Goal: Information Seeking & Learning: Learn about a topic

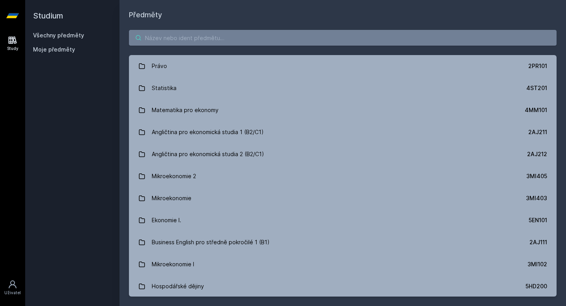
click at [201, 35] on input "search" at bounding box center [343, 38] width 428 height 16
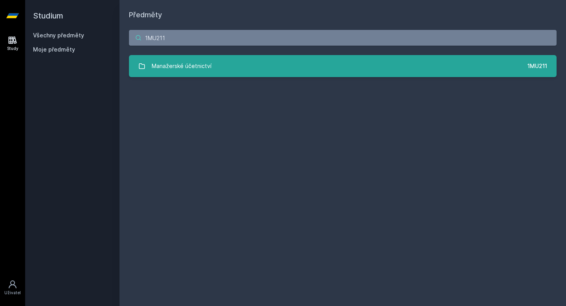
type input "1MU211"
click at [337, 67] on link "Manažerské účetnictví 1MU211" at bounding box center [343, 66] width 428 height 22
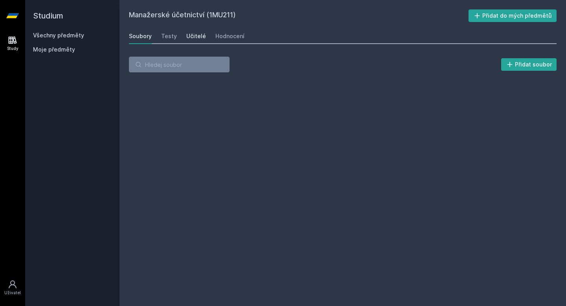
click at [197, 39] on div "Učitelé" at bounding box center [196, 36] width 20 height 8
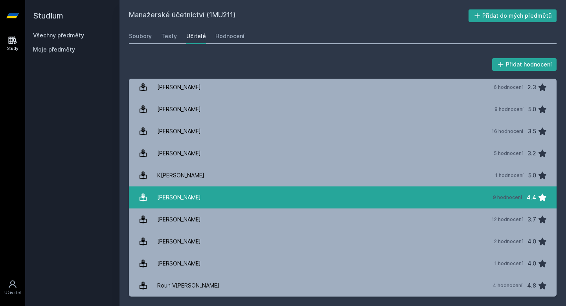
scroll to position [125, 0]
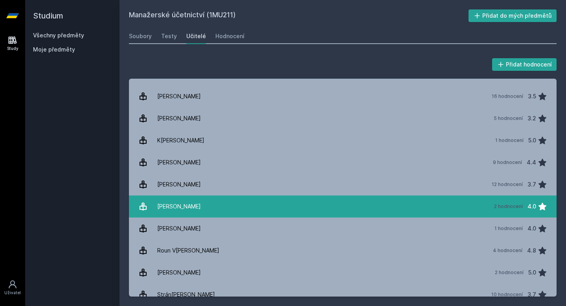
click at [212, 205] on link "[PERSON_NAME] 2 hodnocení 4.0" at bounding box center [343, 206] width 428 height 22
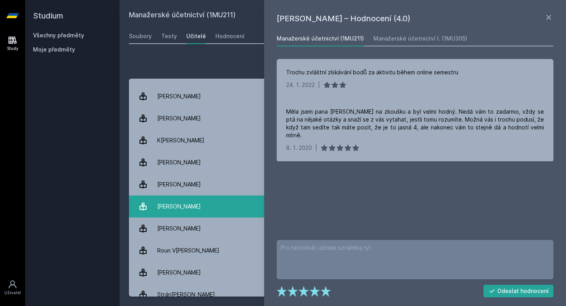
click at [212, 205] on link "[PERSON_NAME] 2 hodnocení 4.0" at bounding box center [343, 206] width 428 height 22
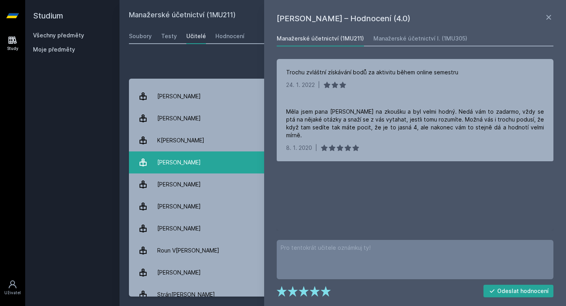
click at [133, 152] on link "Matyá[PERSON_NAME] 9 hodnocení 4.4" at bounding box center [343, 162] width 428 height 22
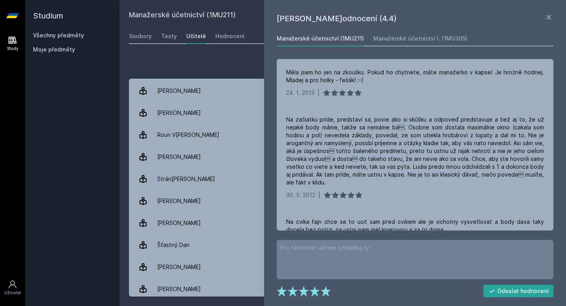
scroll to position [267, 0]
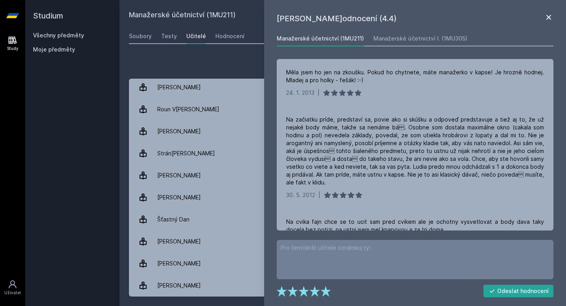
click at [550, 13] on icon at bounding box center [548, 17] width 9 height 9
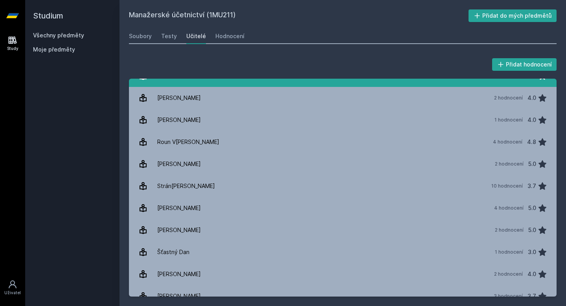
scroll to position [267, 0]
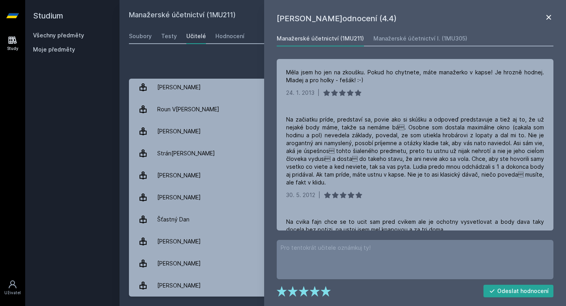
click at [546, 16] on icon at bounding box center [548, 17] width 9 height 9
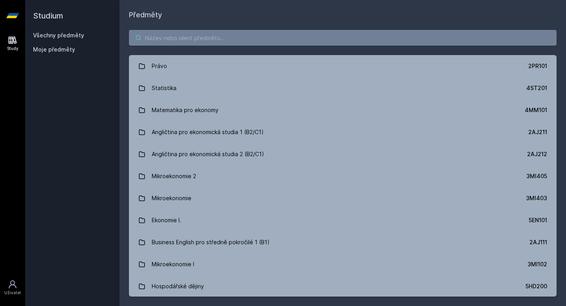
click at [182, 30] on input "search" at bounding box center [343, 38] width 428 height 16
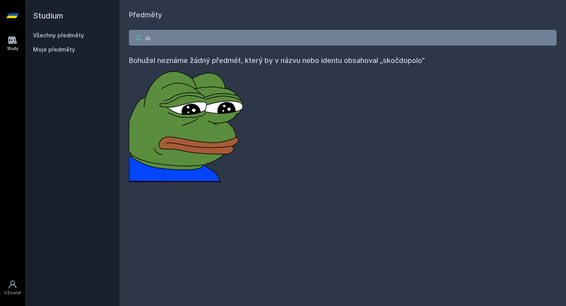
type input "s"
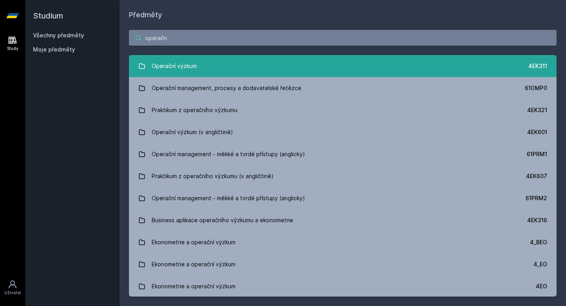
type input "operačn"
click at [195, 70] on div "Operační výzkum" at bounding box center [174, 66] width 45 height 16
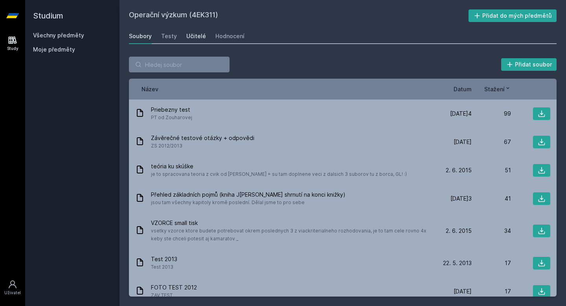
click at [200, 35] on div "Učitelé" at bounding box center [196, 36] width 20 height 8
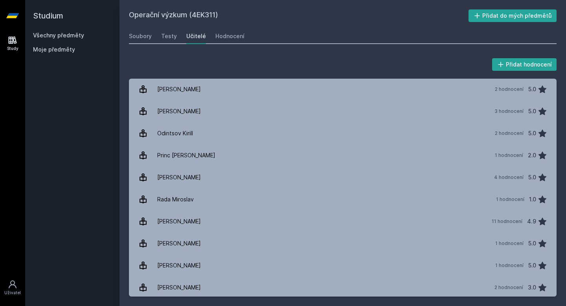
scroll to position [324, 0]
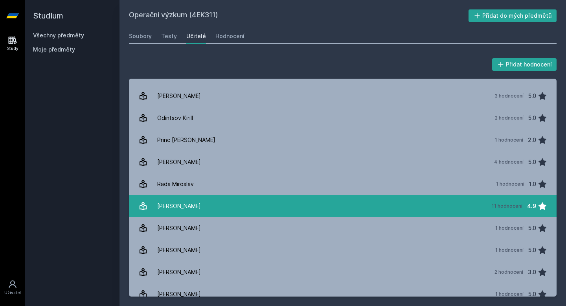
click at [219, 203] on link "[PERSON_NAME] 11 hodnocení 4.9" at bounding box center [343, 206] width 428 height 22
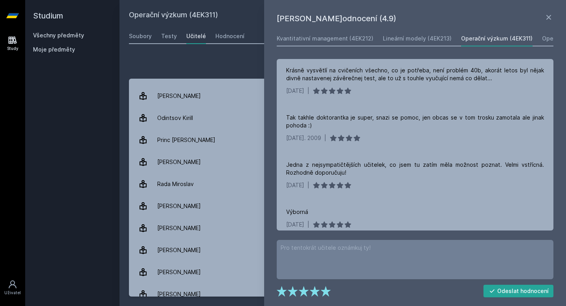
scroll to position [379, 0]
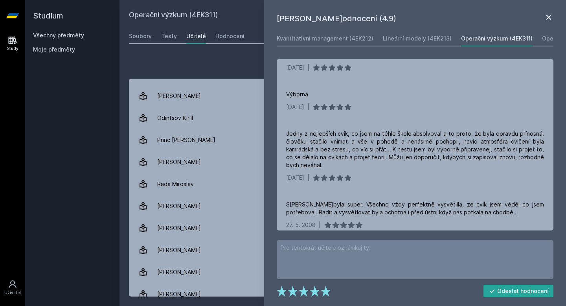
click at [550, 17] on icon at bounding box center [548, 17] width 9 height 9
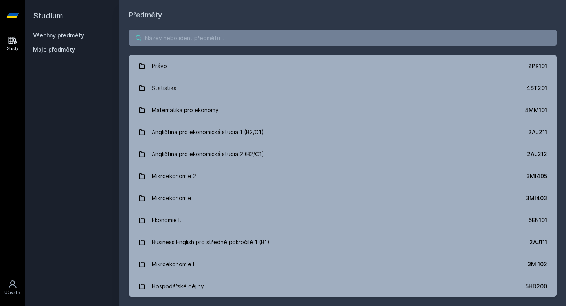
click at [166, 39] on input "search" at bounding box center [343, 38] width 428 height 16
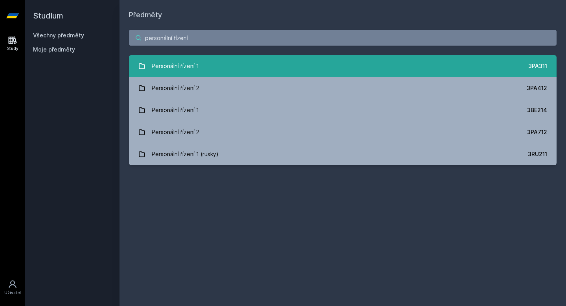
type input "personální řízení"
click at [185, 68] on div "Personální řízení 1" at bounding box center [175, 66] width 47 height 16
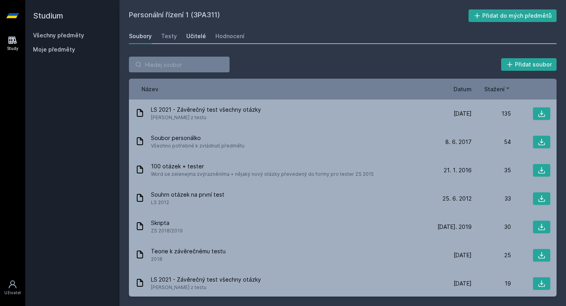
click at [202, 37] on div "Učitelé" at bounding box center [196, 36] width 20 height 8
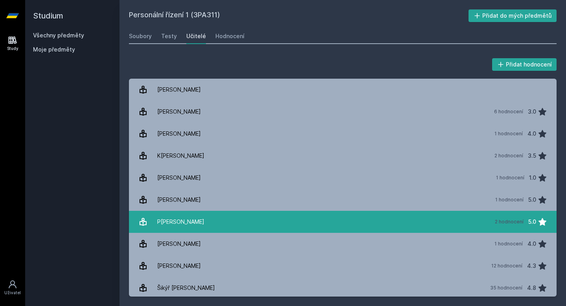
click at [202, 227] on div "P[PERSON_NAME]" at bounding box center [180, 222] width 47 height 16
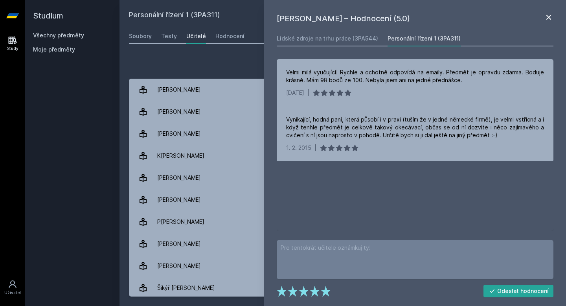
click at [548, 22] on icon at bounding box center [548, 17] width 9 height 9
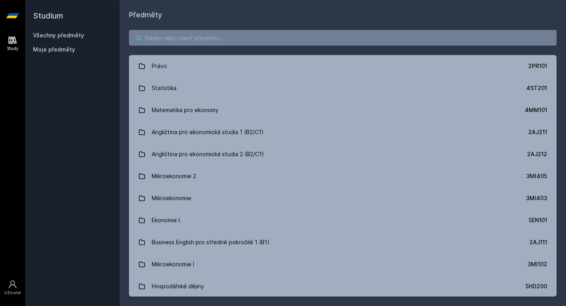
click at [175, 37] on input "search" at bounding box center [343, 38] width 428 height 16
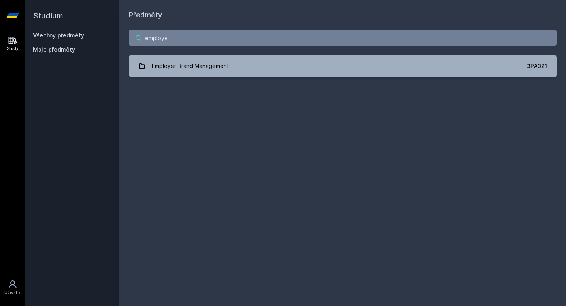
type input "employer"
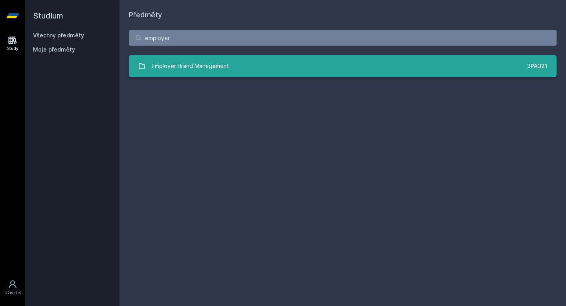
click at [181, 66] on div "Employer Brand Management" at bounding box center [190, 66] width 77 height 16
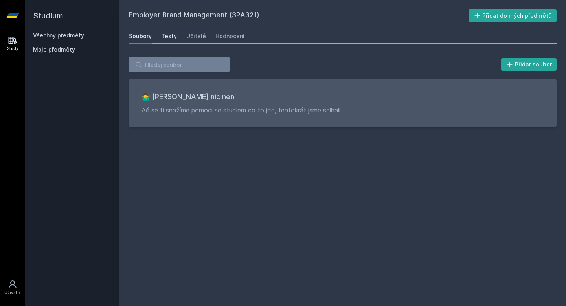
click at [172, 37] on div "Testy" at bounding box center [169, 36] width 16 height 8
click at [197, 35] on div "Učitelé" at bounding box center [196, 36] width 20 height 8
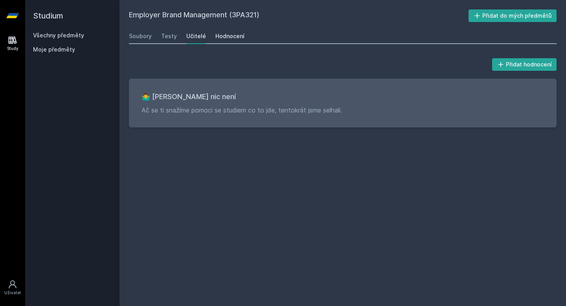
click at [227, 35] on div "Hodnocení" at bounding box center [229, 36] width 29 height 8
